Goal: Information Seeking & Learning: Learn about a topic

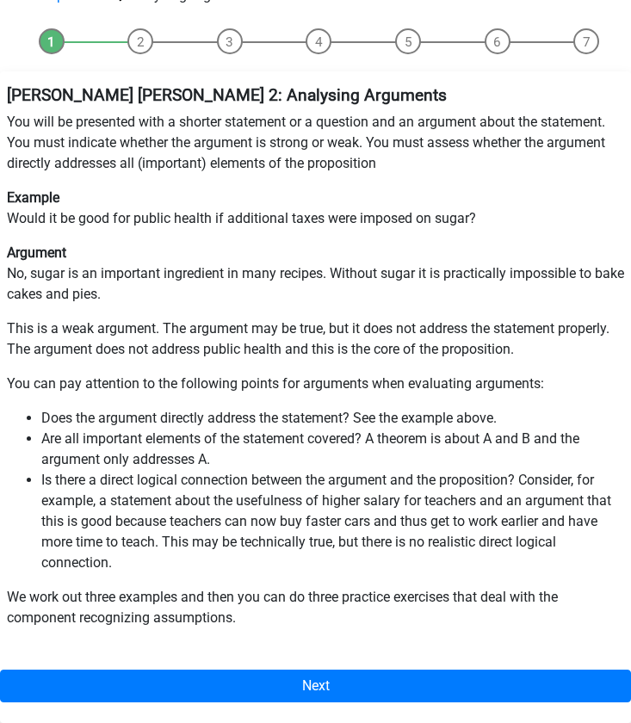
scroll to position [207, 0]
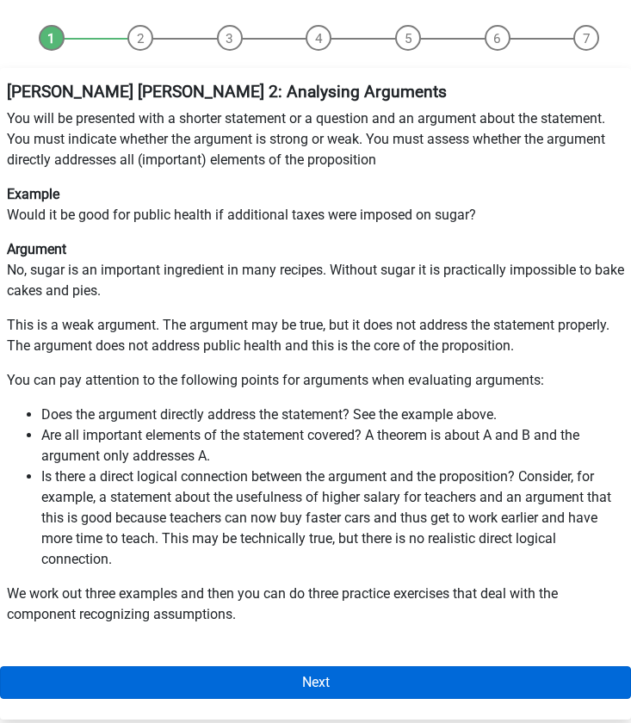
click at [274, 666] on link "Next" at bounding box center [315, 682] width 631 height 33
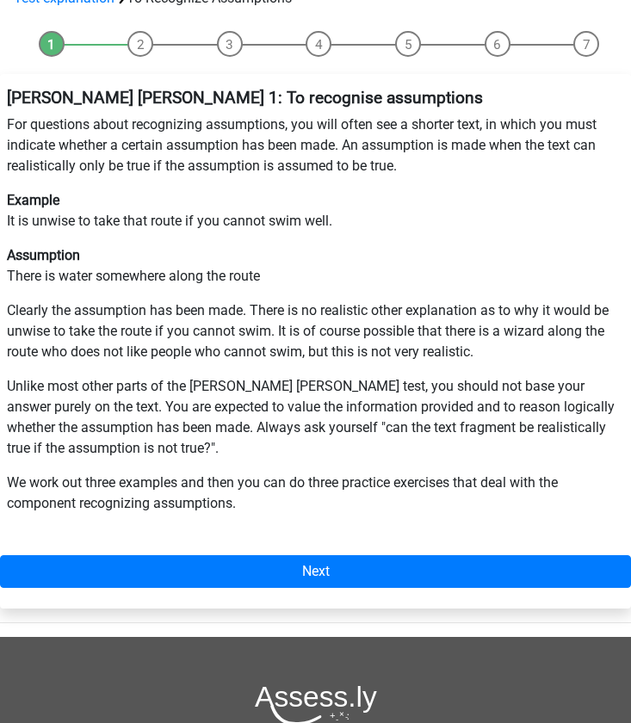
scroll to position [203, 0]
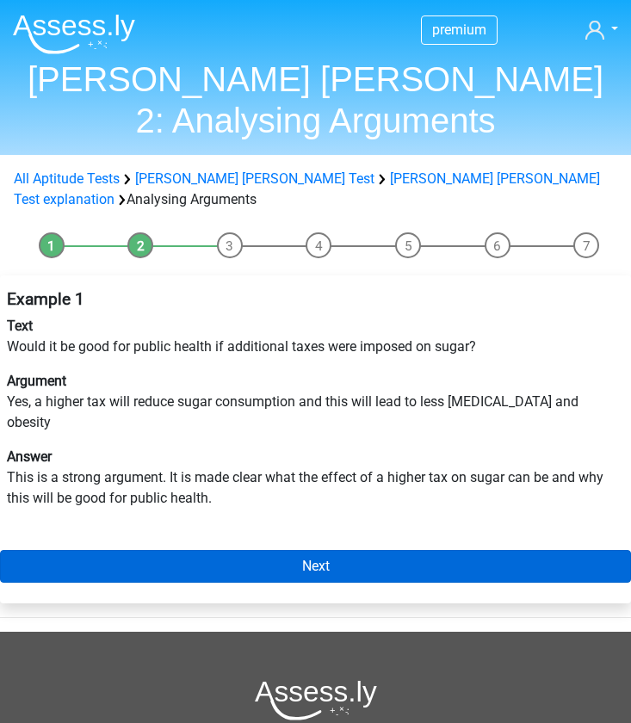
click at [317, 550] on link "Next" at bounding box center [315, 566] width 631 height 33
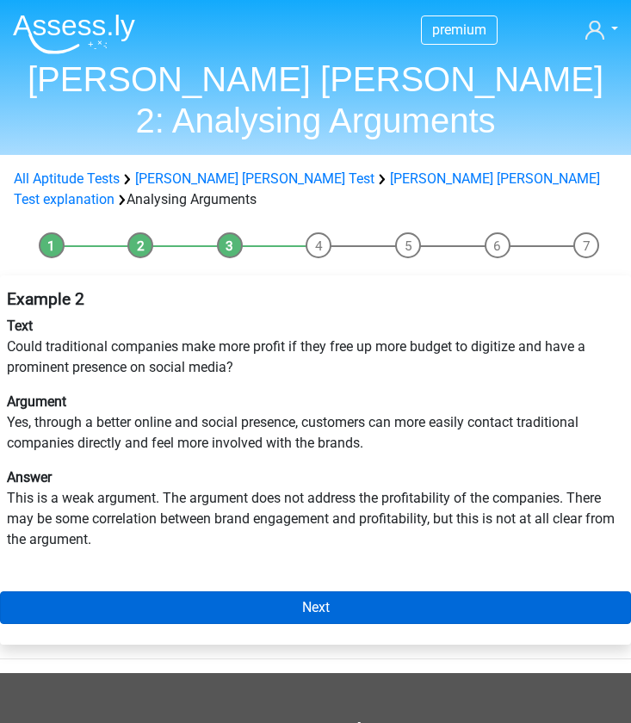
click at [319, 591] on link "Next" at bounding box center [315, 607] width 631 height 33
